Goal: Information Seeking & Learning: Learn about a topic

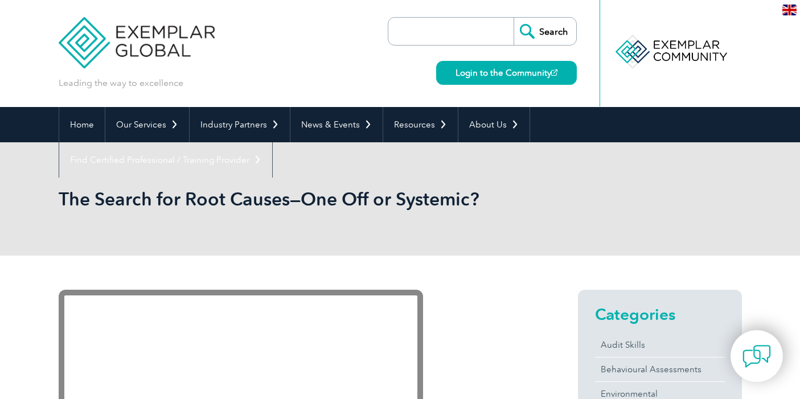
scroll to position [63, 0]
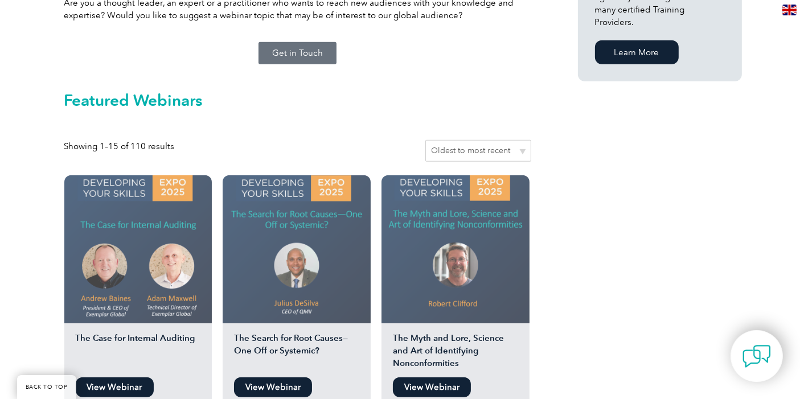
scroll to position [885, 0]
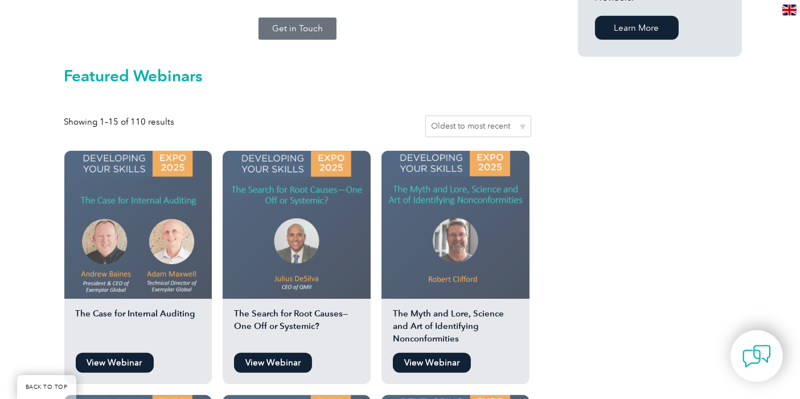
click at [476, 180] on img at bounding box center [455, 225] width 148 height 148
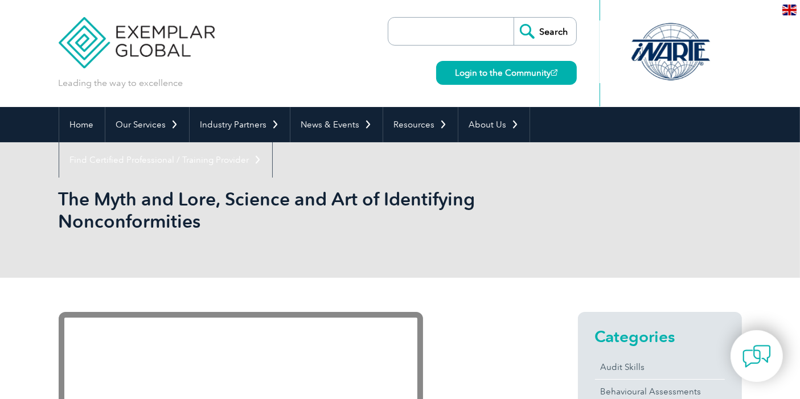
click at [166, 223] on h1 "The Myth and Lore, Science and Art of Identifying Nonconformities" at bounding box center [277, 210] width 437 height 44
click at [166, 221] on h1 "The Myth and Lore, Science and Art of Identifying Nonconformities" at bounding box center [277, 210] width 437 height 44
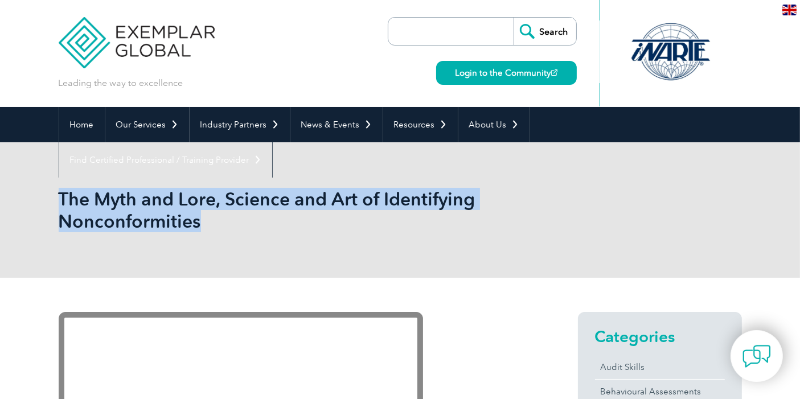
click at [166, 221] on h1 "The Myth and Lore, Science and Art of Identifying Nonconformities" at bounding box center [277, 210] width 437 height 44
